Goal: Information Seeking & Learning: Learn about a topic

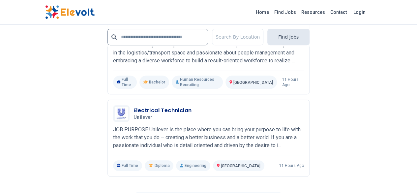
scroll to position [1483, 0]
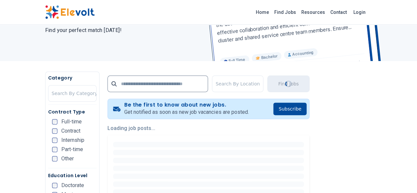
scroll to position [66, 0]
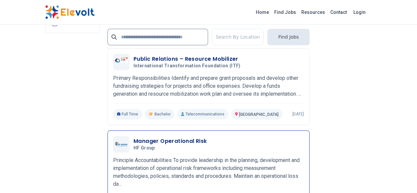
scroll to position [1516, 0]
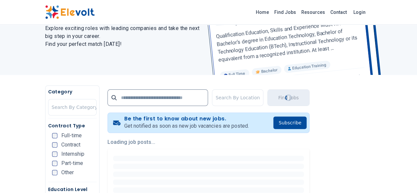
scroll to position [66, 0]
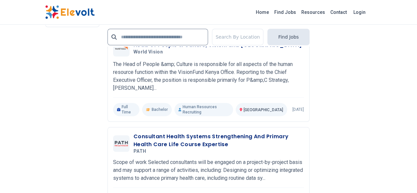
scroll to position [1606, 0]
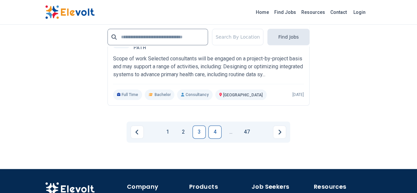
click at [213, 125] on link "4" at bounding box center [214, 131] width 13 height 13
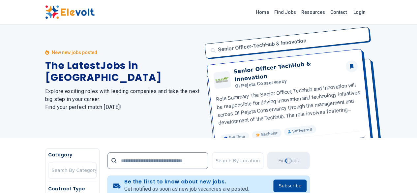
scroll to position [0, 0]
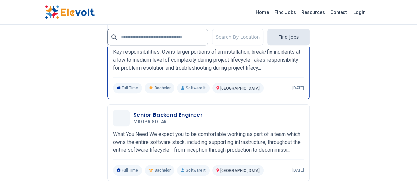
scroll to position [1483, 0]
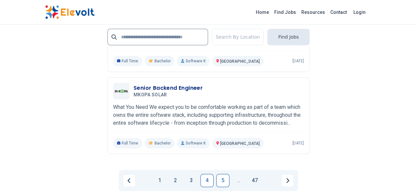
click at [221, 174] on link "5" at bounding box center [222, 180] width 13 height 13
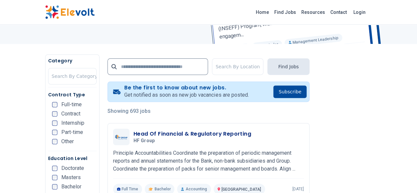
scroll to position [99, 0]
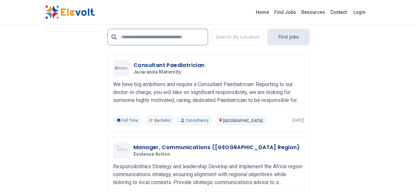
scroll to position [1450, 0]
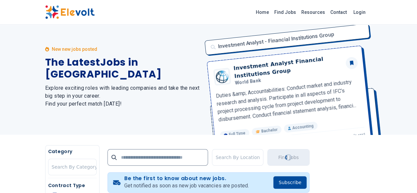
scroll to position [0, 0]
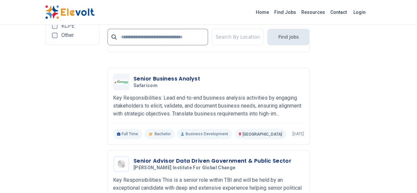
scroll to position [1450, 0]
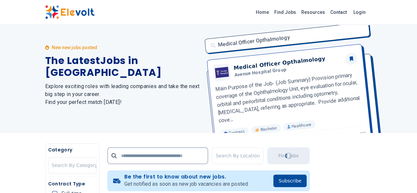
scroll to position [0, 0]
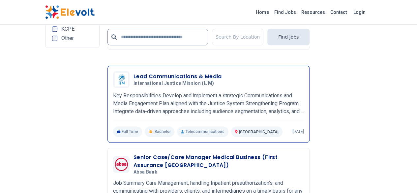
scroll to position [1483, 0]
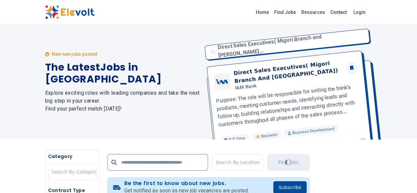
scroll to position [0, 0]
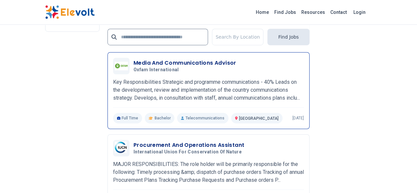
scroll to position [1450, 0]
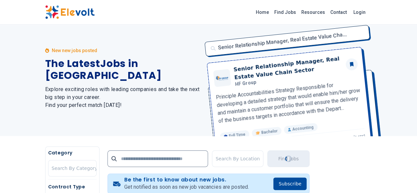
scroll to position [0, 0]
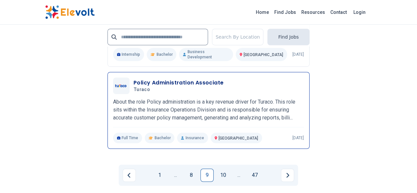
scroll to position [1450, 0]
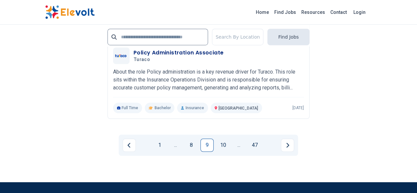
click at [284, 138] on button "Next page" at bounding box center [287, 144] width 13 height 13
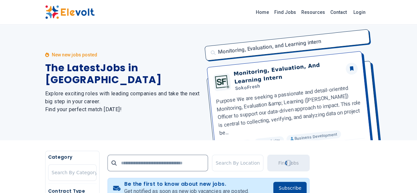
scroll to position [0, 0]
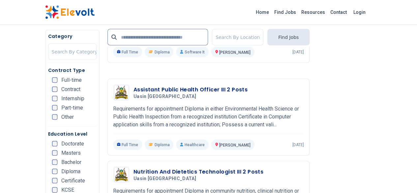
scroll to position [725, 0]
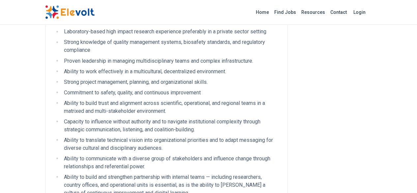
scroll to position [593, 0]
